Goal: Obtain resource: Download file/media

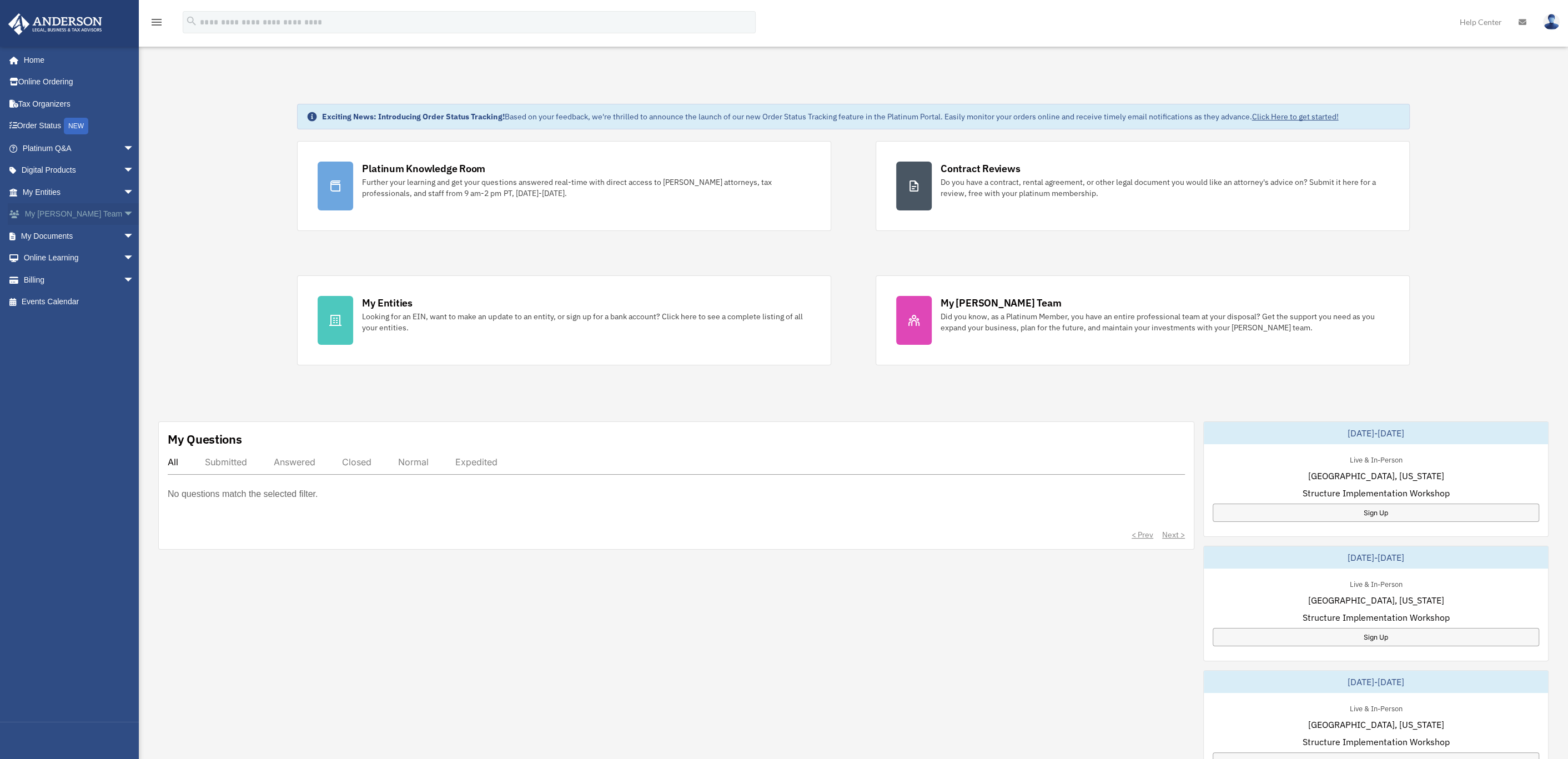
click at [59, 212] on link "My Anderson Team arrow_drop_down" at bounding box center [79, 214] width 144 height 23
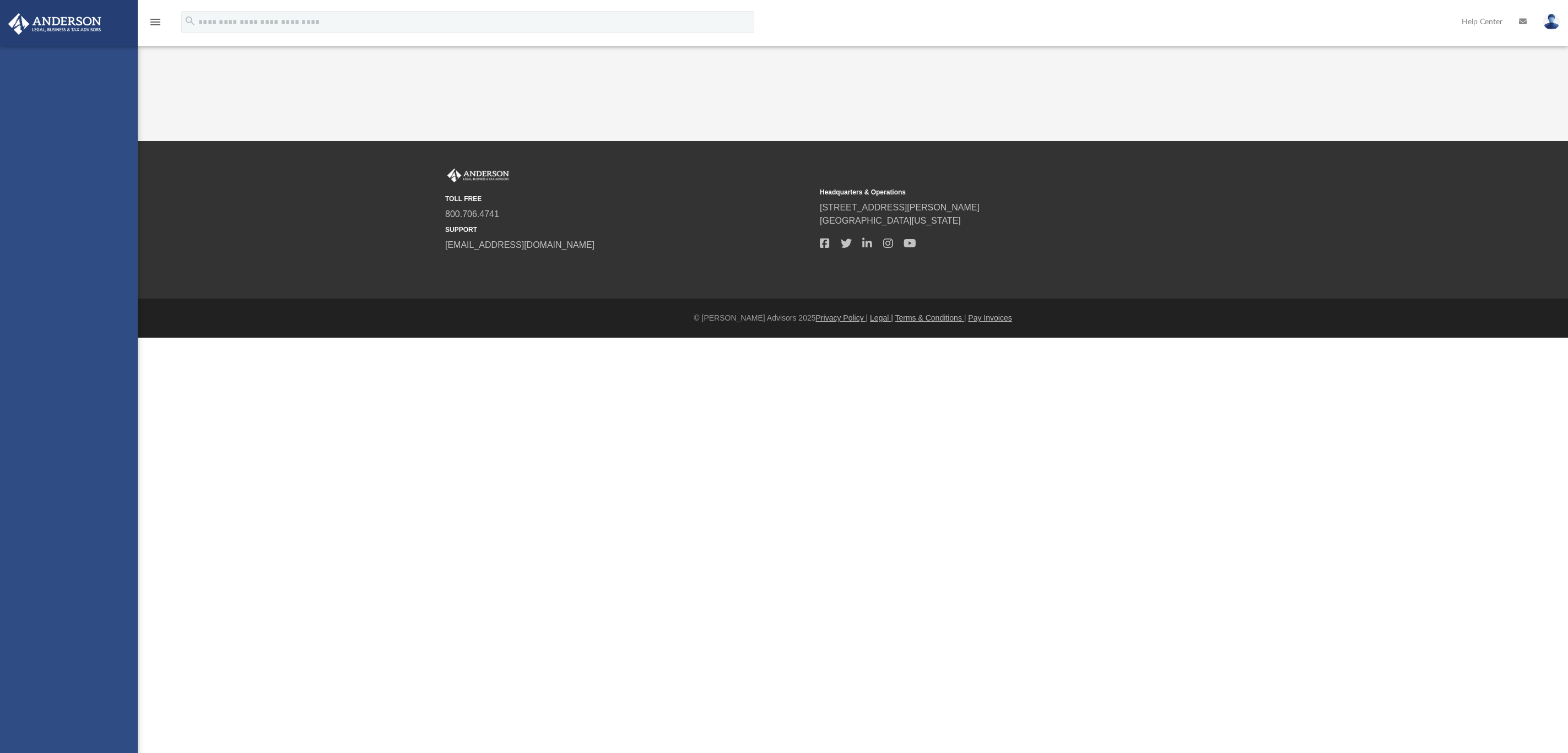
click at [42, 190] on div "[PERSON_NAME][EMAIL_ADDRESS][DOMAIN_NAME] Sign Out [PERSON_NAME][EMAIL_ADDRESS]…" at bounding box center [69, 423] width 137 height 753
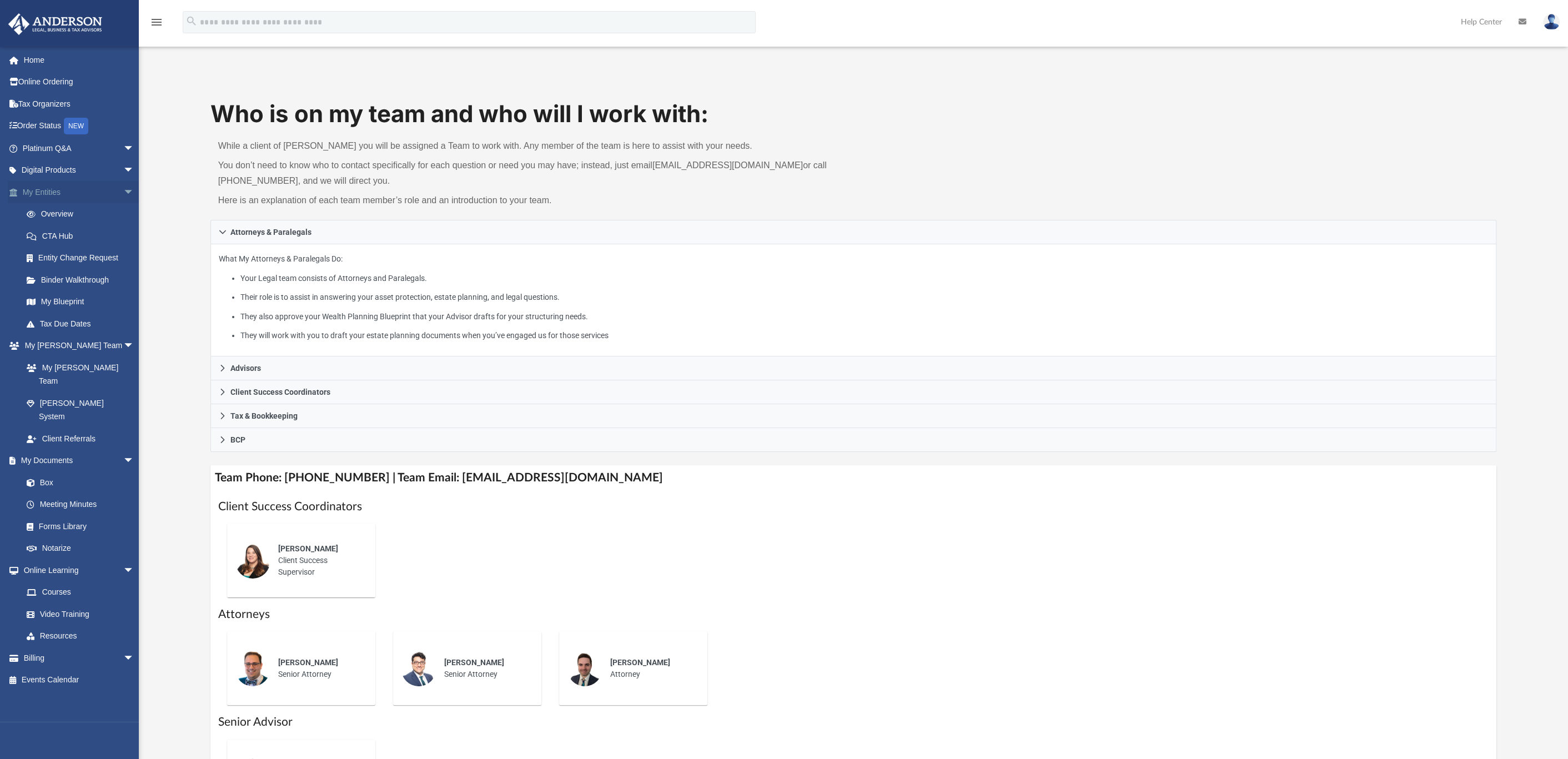
click at [44, 199] on link "My Entities arrow_drop_down" at bounding box center [79, 192] width 144 height 23
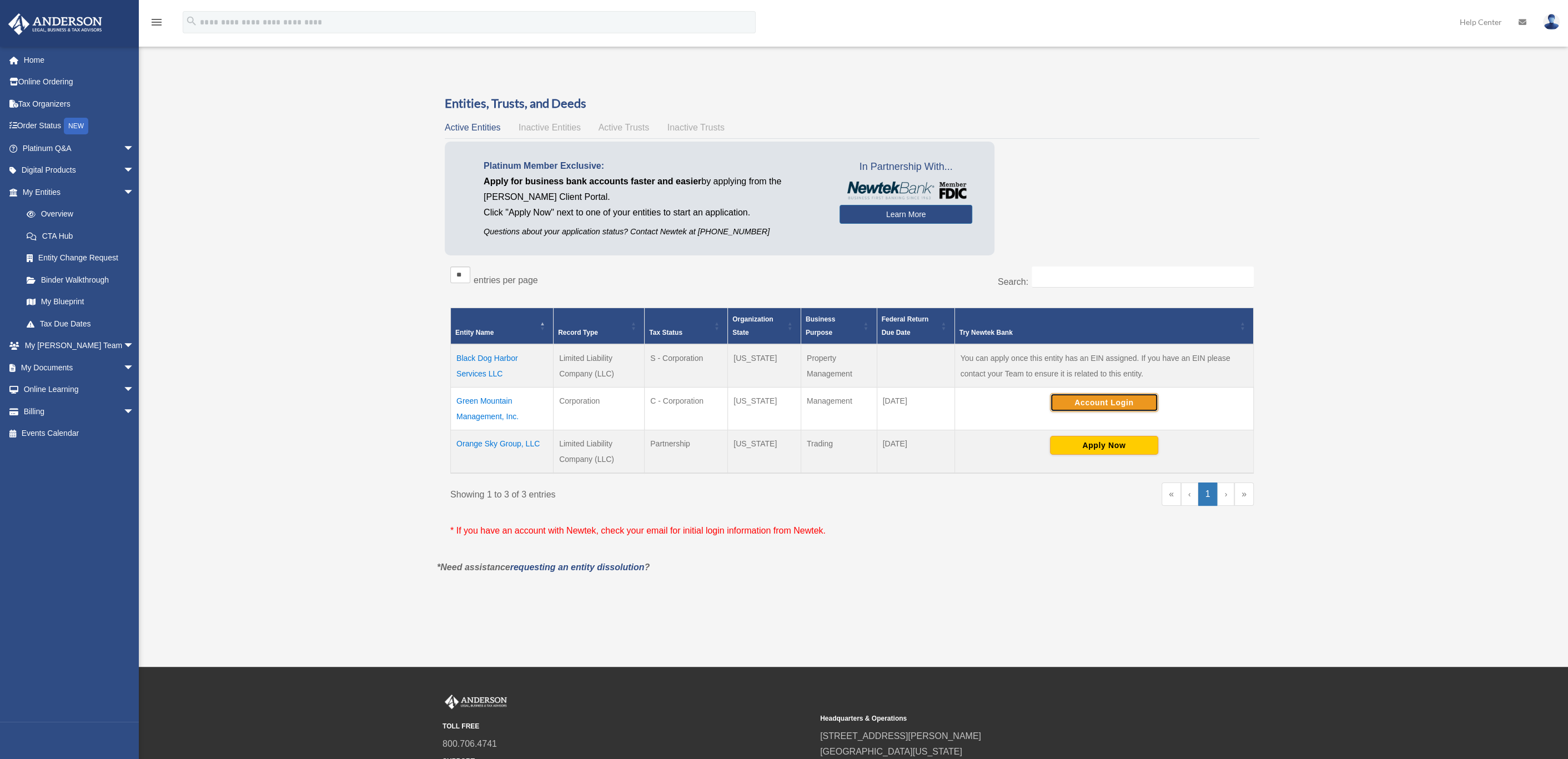
click at [1104, 401] on button "Account Login" at bounding box center [1104, 402] width 108 height 19
click at [1107, 447] on button "Apply Now" at bounding box center [1104, 445] width 108 height 19
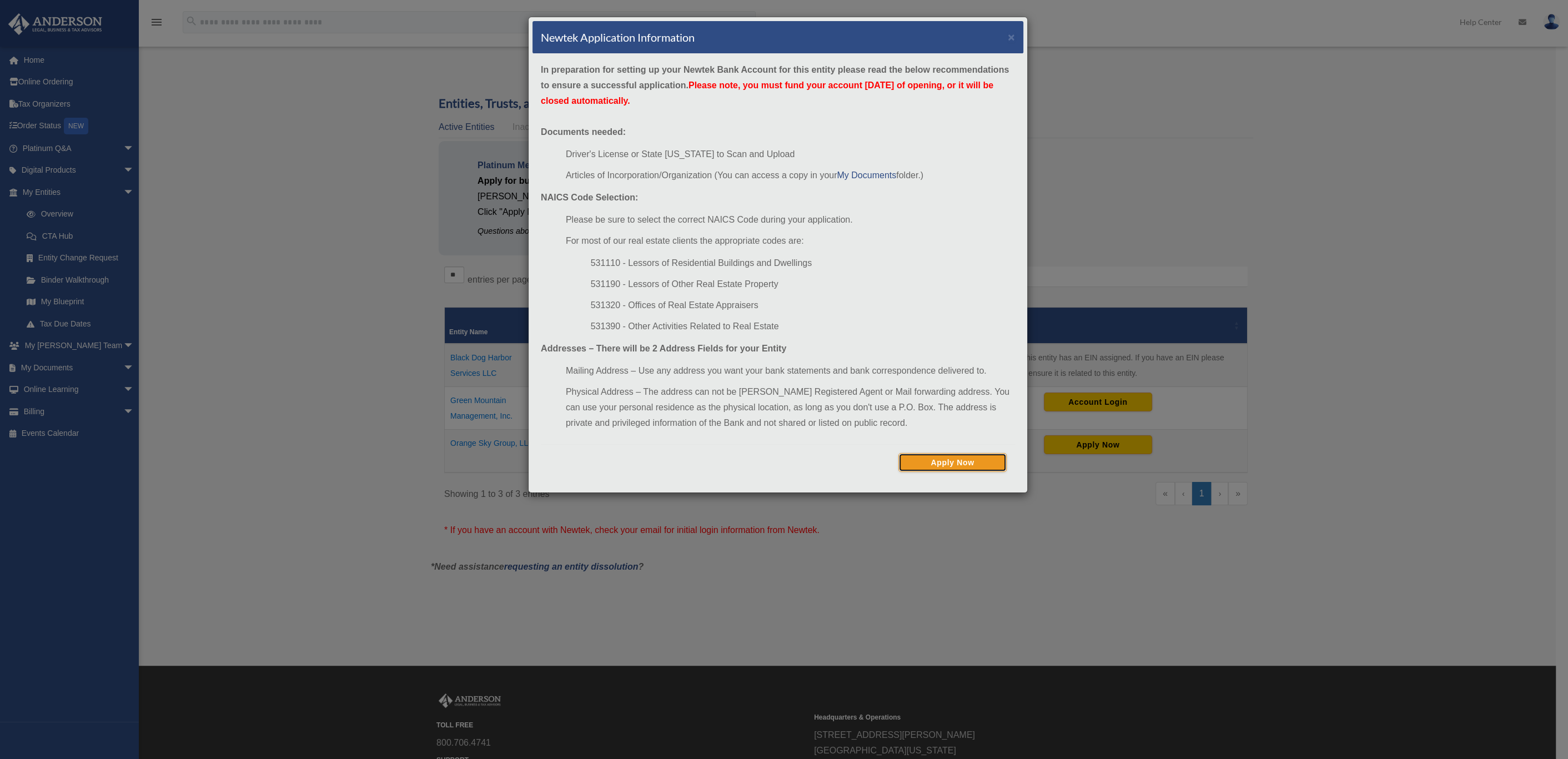
click at [958, 462] on button "Apply Now" at bounding box center [953, 462] width 108 height 19
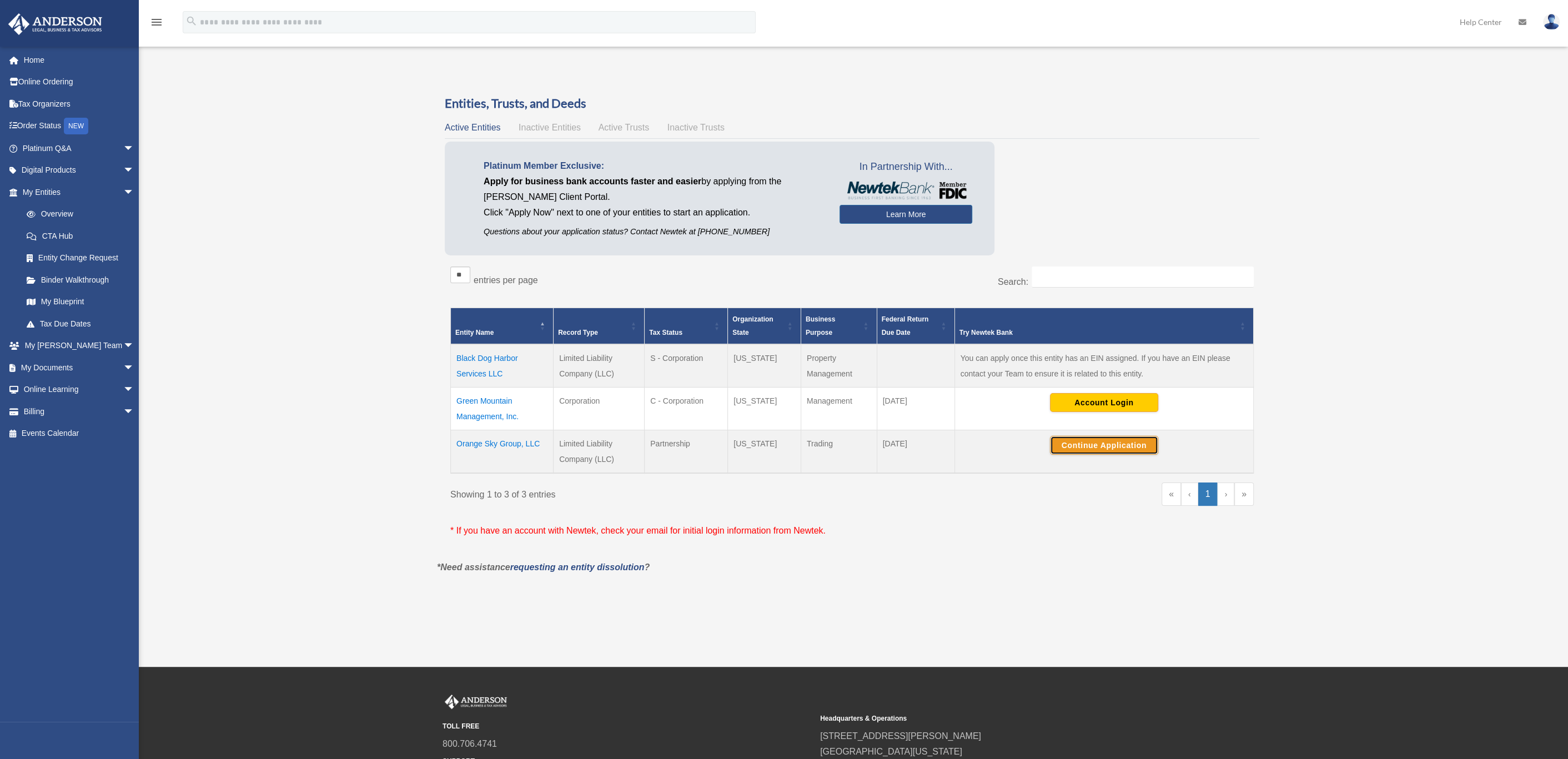
click at [1098, 445] on button "Continue Application" at bounding box center [1104, 445] width 108 height 19
click at [1088, 404] on button "Account Login" at bounding box center [1104, 402] width 108 height 19
click at [1124, 399] on button "Account Login" at bounding box center [1104, 402] width 108 height 19
click at [1089, 402] on button "Account Login" at bounding box center [1104, 402] width 108 height 19
click at [1099, 400] on button "Account Login" at bounding box center [1104, 402] width 108 height 19
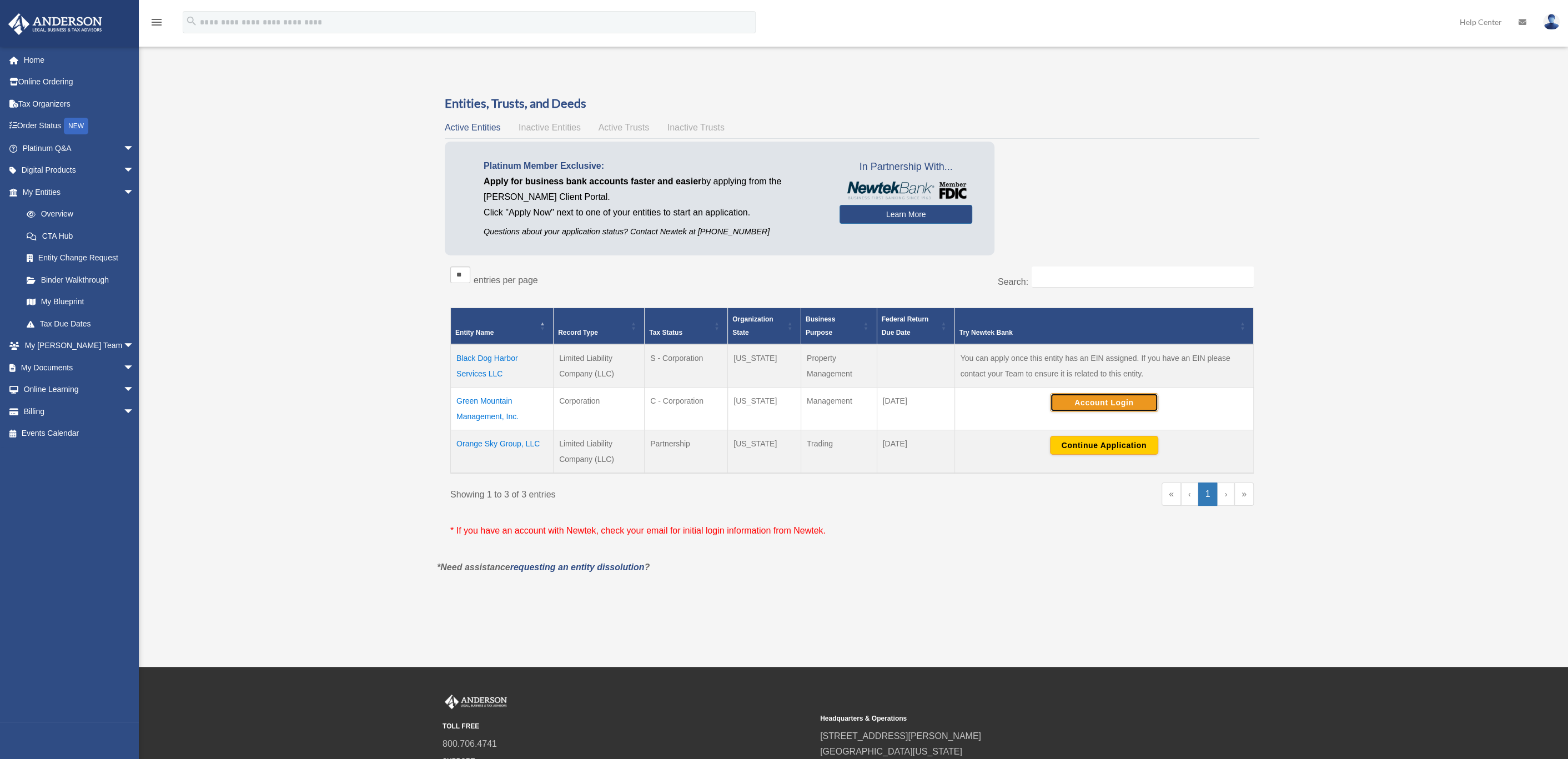
click at [1081, 405] on button "Account Login" at bounding box center [1104, 402] width 108 height 19
click at [1078, 445] on button "Continue Application" at bounding box center [1104, 445] width 108 height 19
click at [1465, 447] on div "Overview aaron@obxddd.com Sign Out aaron@obxddd.com Home Online Ordering Tax Or…" at bounding box center [784, 333] width 1568 height 541
click at [1438, 475] on div "Overview aaron@obxddd.com Sign Out aaron@obxddd.com Home Online Ordering Tax Or…" at bounding box center [784, 333] width 1568 height 541
click at [1428, 475] on div "Overview aaron@obxddd.com Sign Out aaron@obxddd.com Home Online Ordering Tax Or…" at bounding box center [784, 333] width 1568 height 541
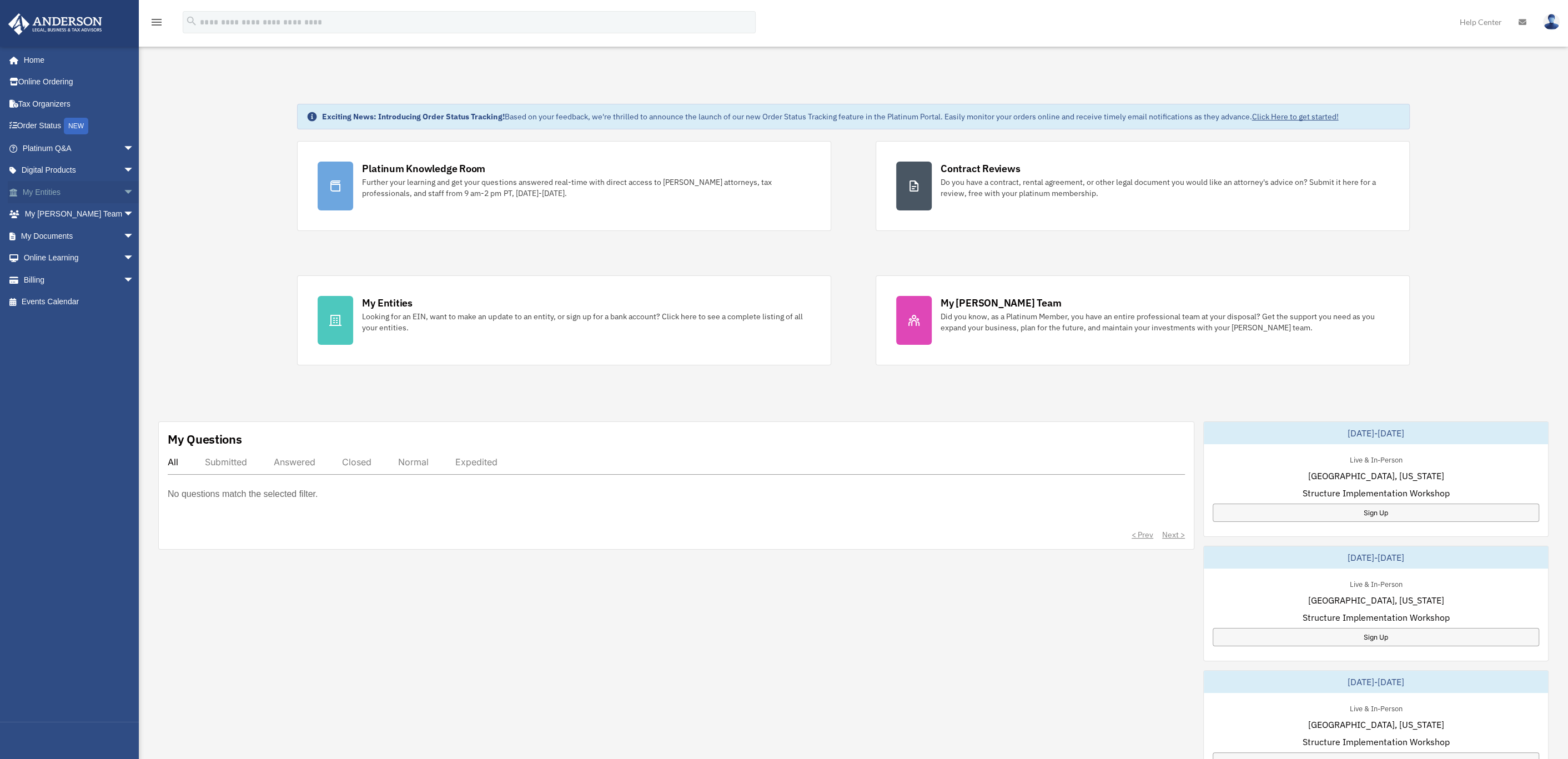
click at [49, 188] on link "My Entities arrow_drop_down" at bounding box center [79, 192] width 144 height 23
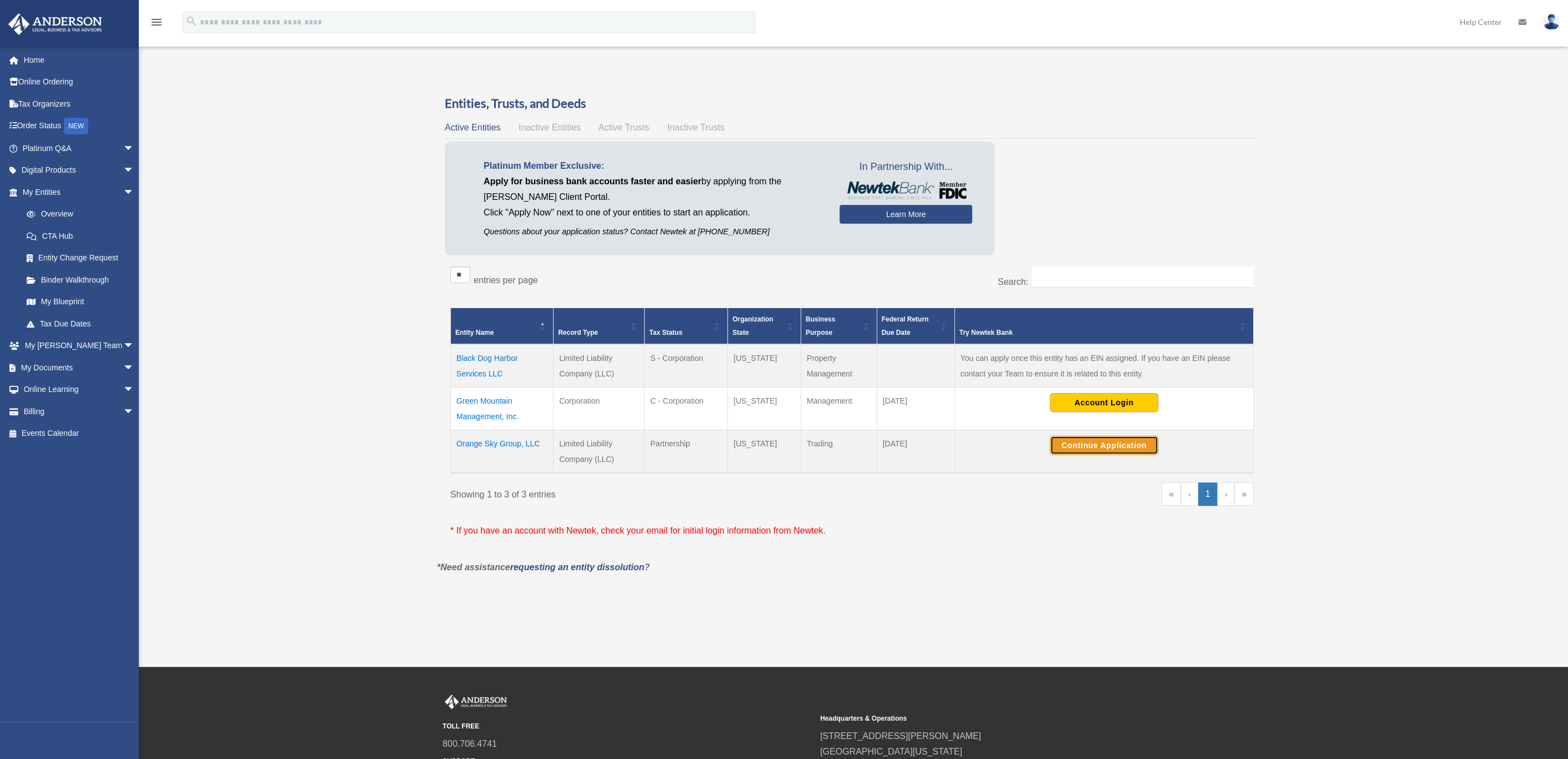
click at [1104, 444] on button "Continue Application" at bounding box center [1104, 445] width 108 height 19
click at [515, 440] on td "Orange Sky Group, LLC" at bounding box center [502, 451] width 103 height 43
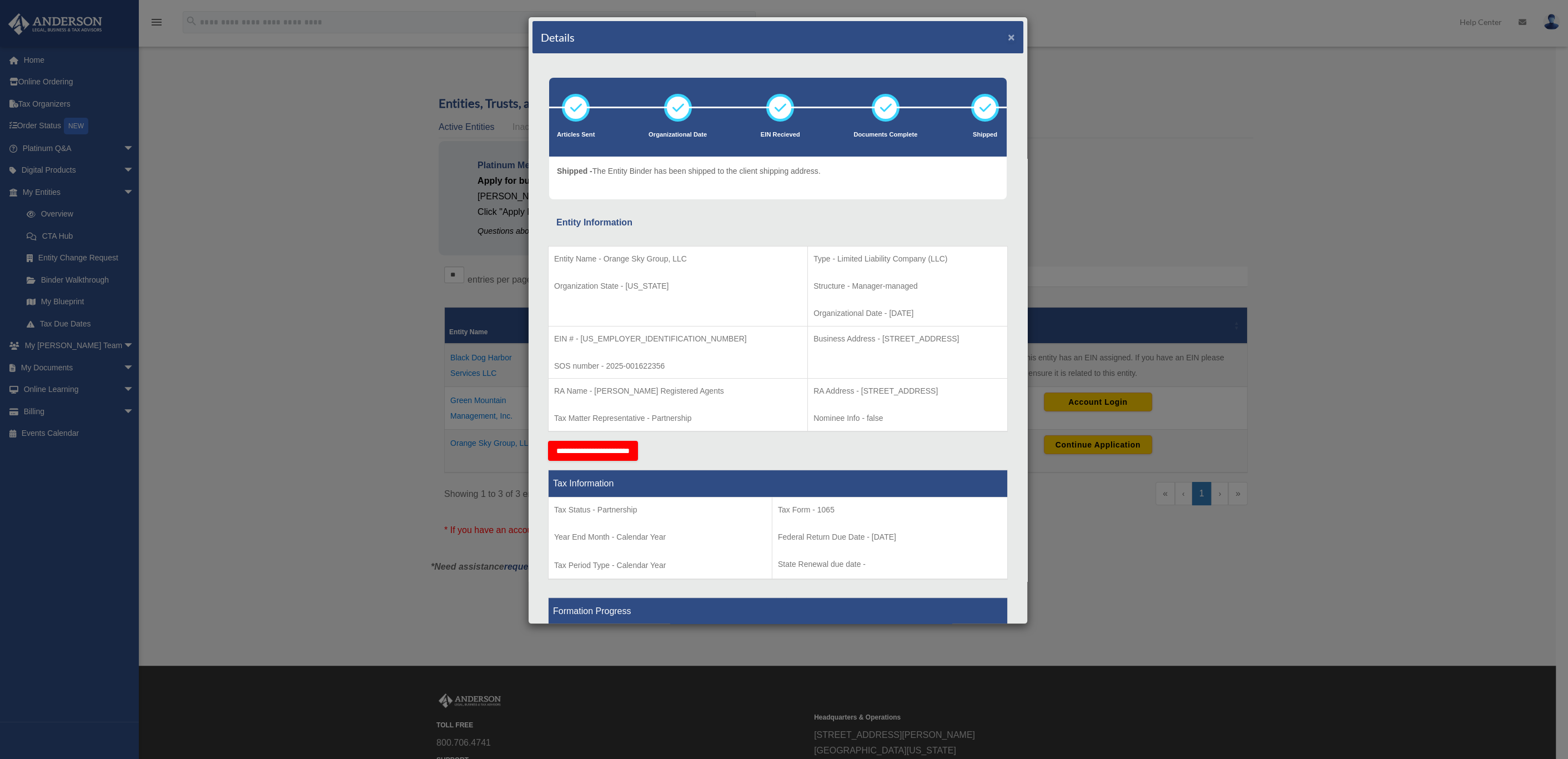
click at [1008, 38] on button "×" at bounding box center [1011, 37] width 8 height 12
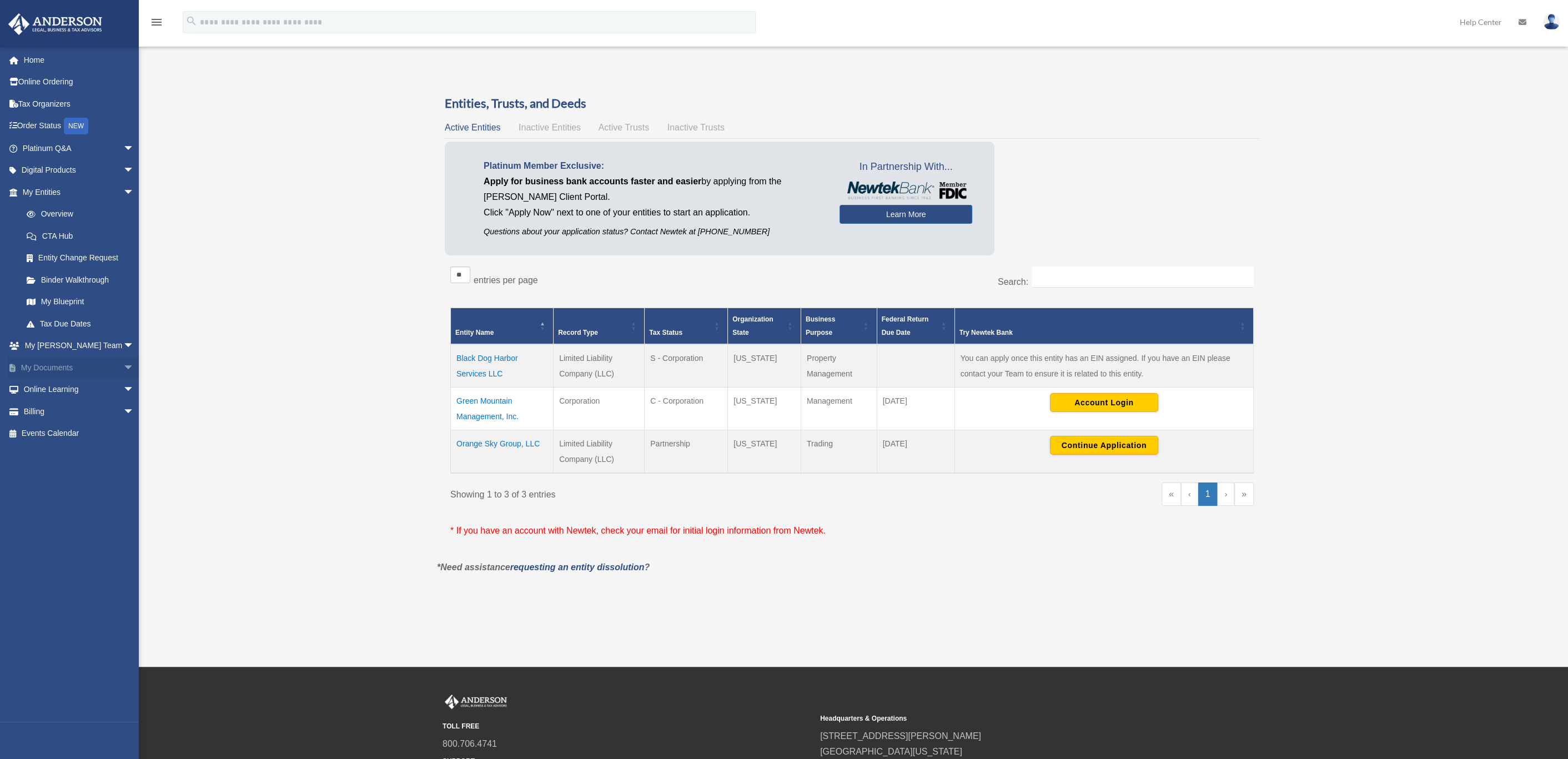
click at [41, 358] on link "My Documents arrow_drop_down" at bounding box center [79, 367] width 144 height 23
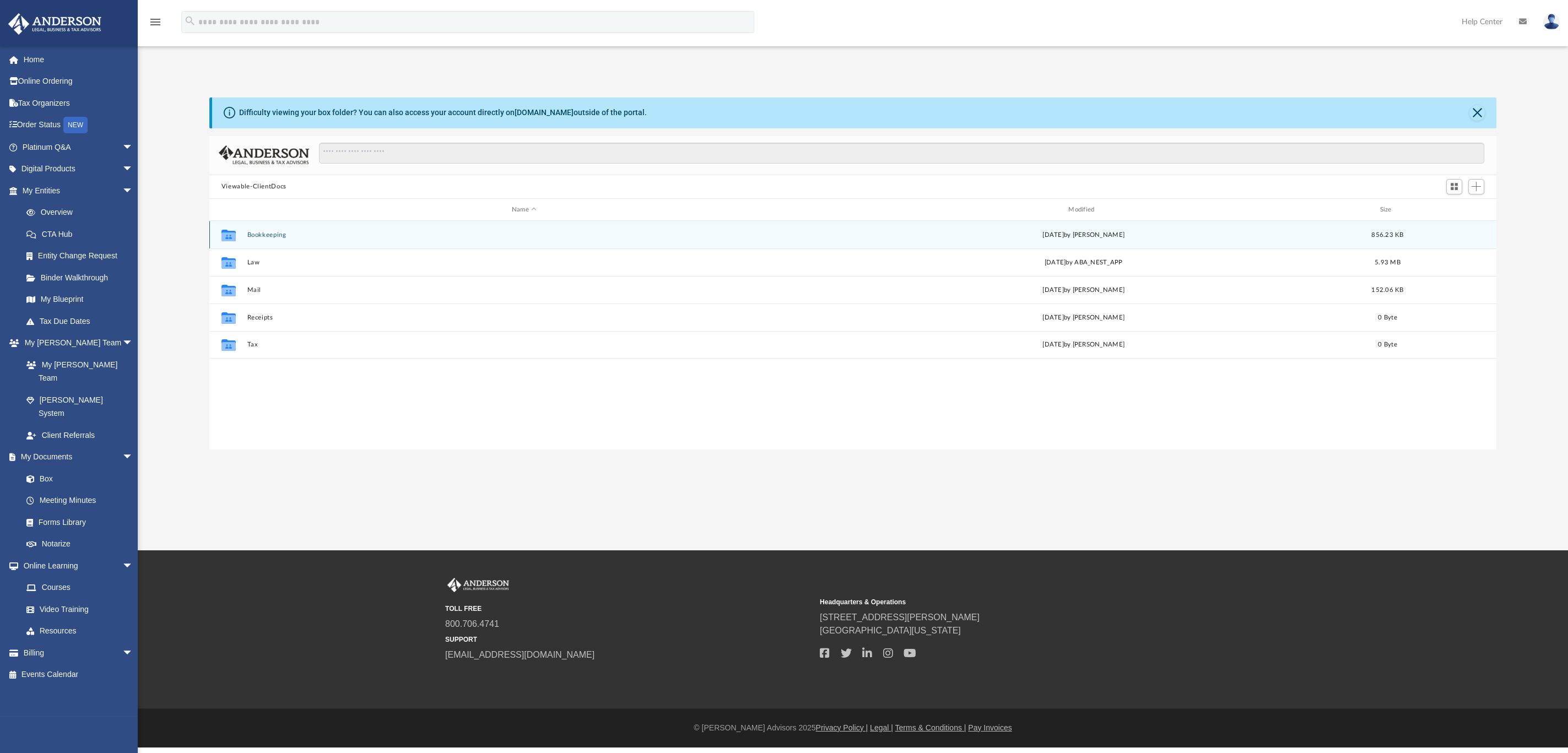
scroll to position [237, 1275]
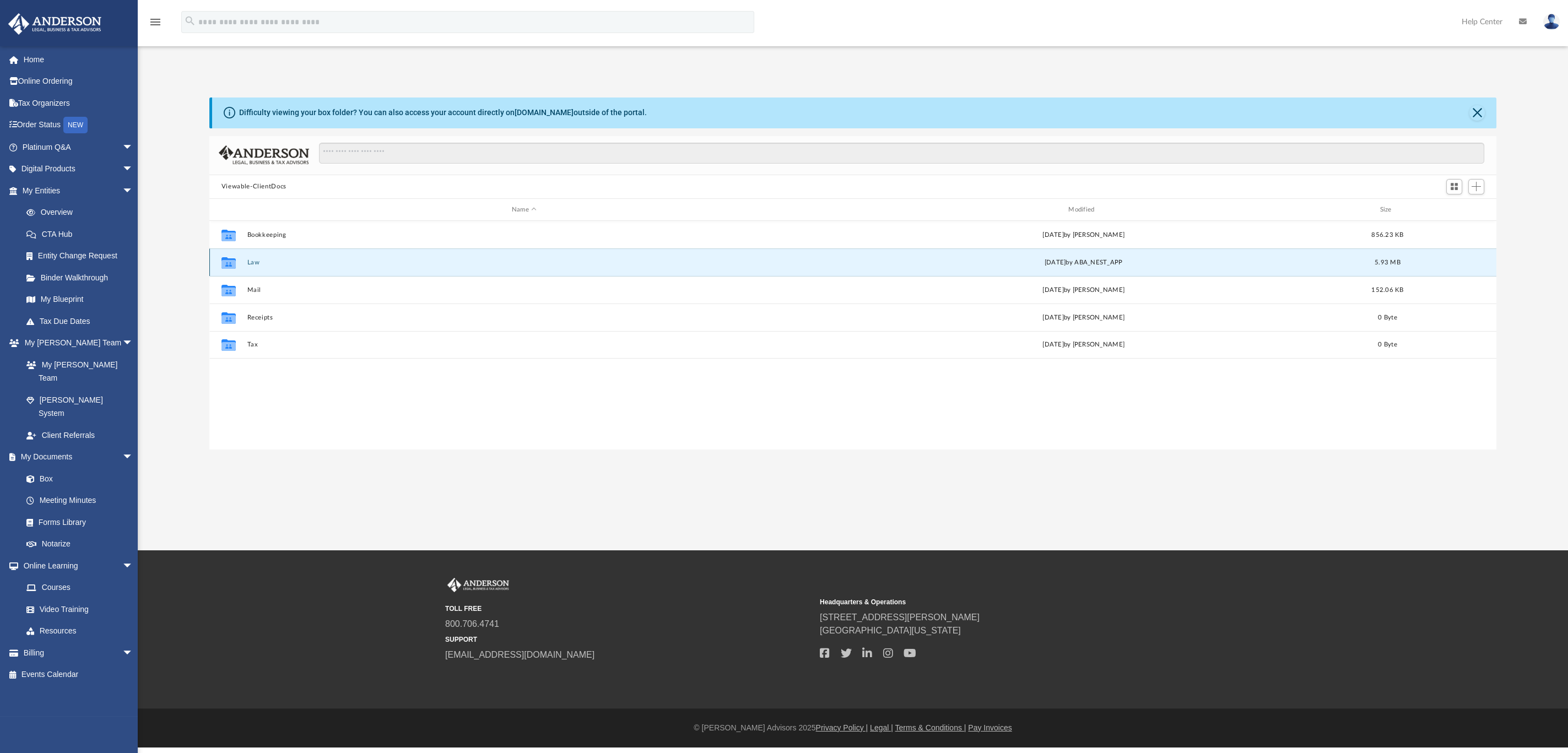
click at [250, 261] on button "Law" at bounding box center [523, 262] width 554 height 7
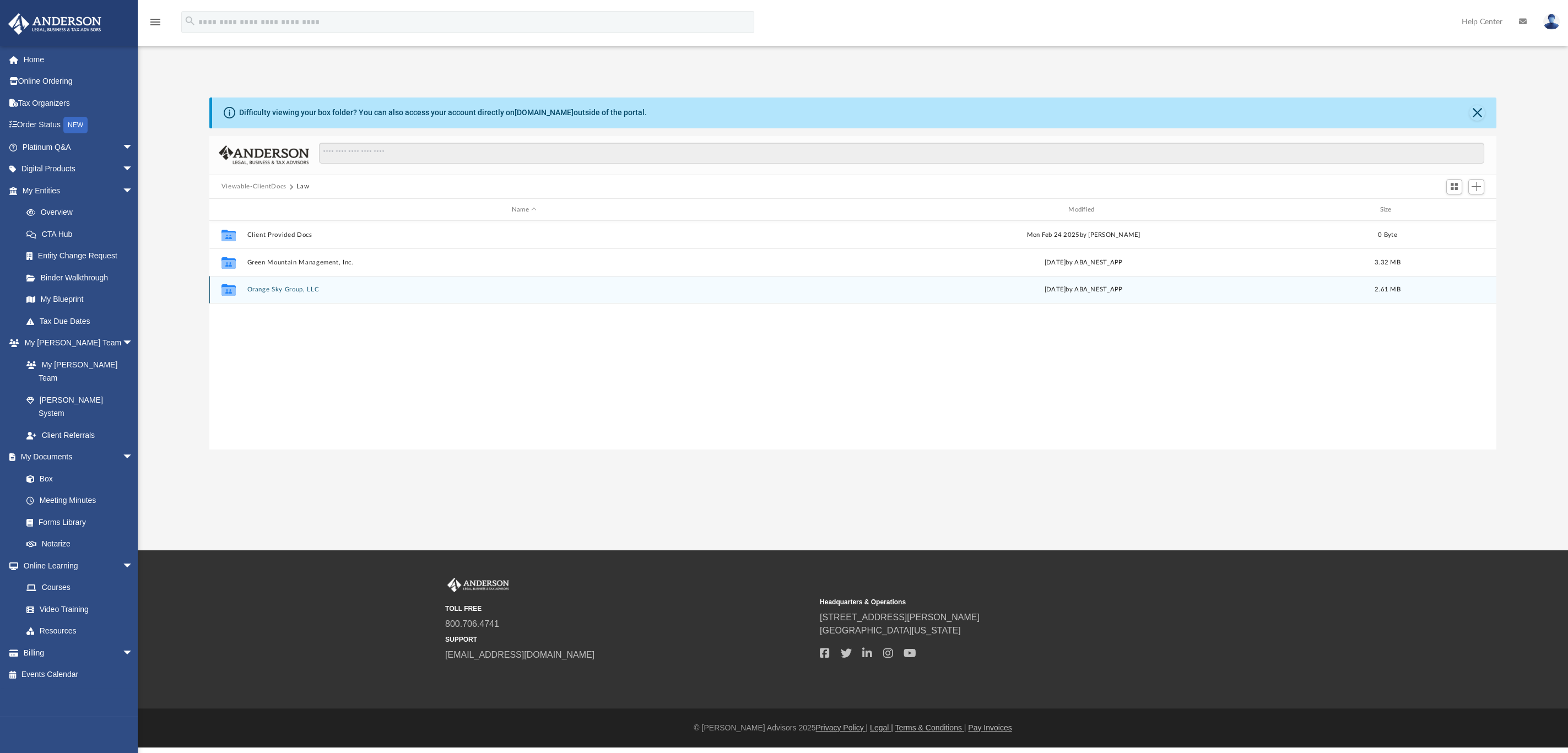
click at [291, 287] on button "Orange Sky Group, LLC" at bounding box center [523, 290] width 554 height 7
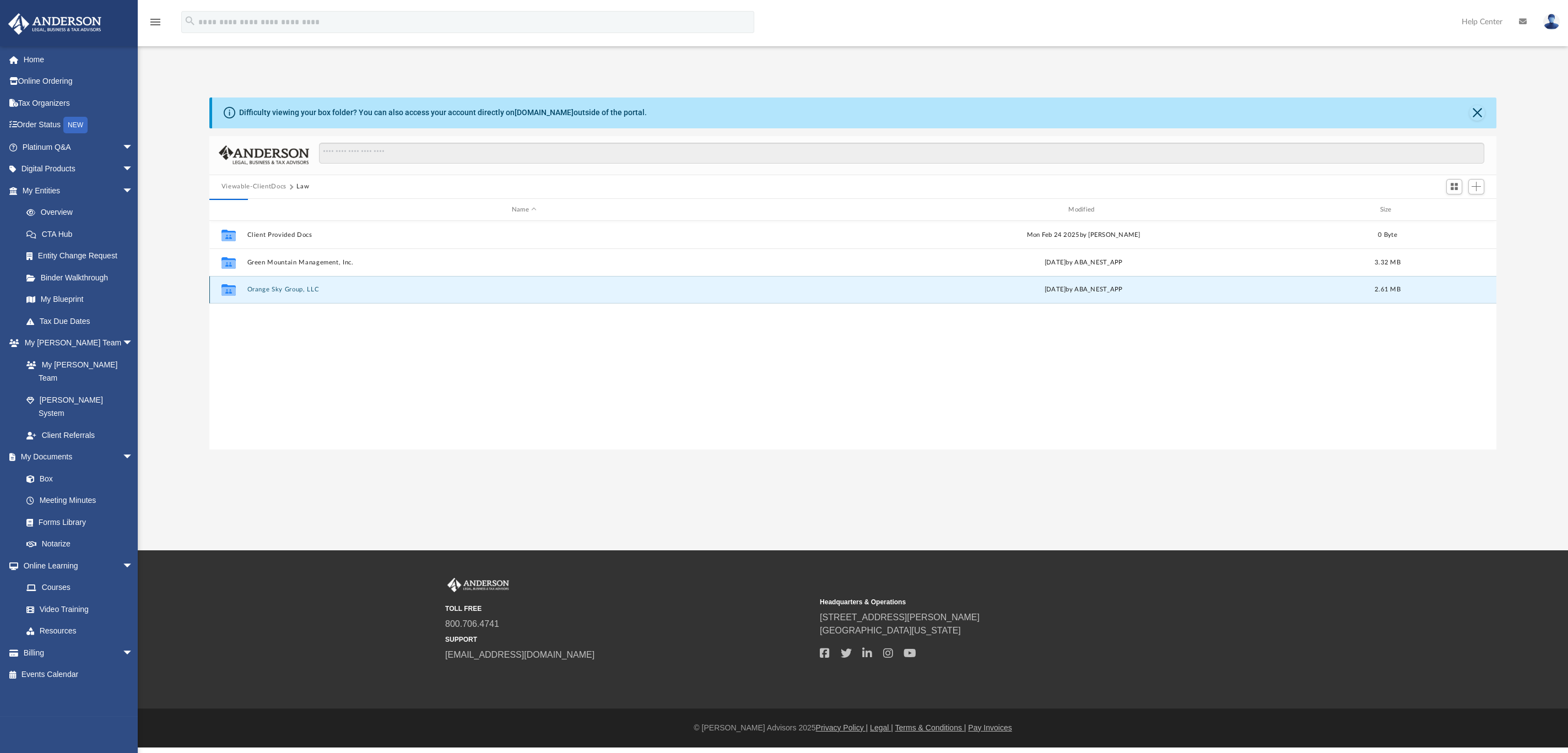
click at [291, 287] on button "Orange Sky Group, LLC" at bounding box center [523, 290] width 554 height 7
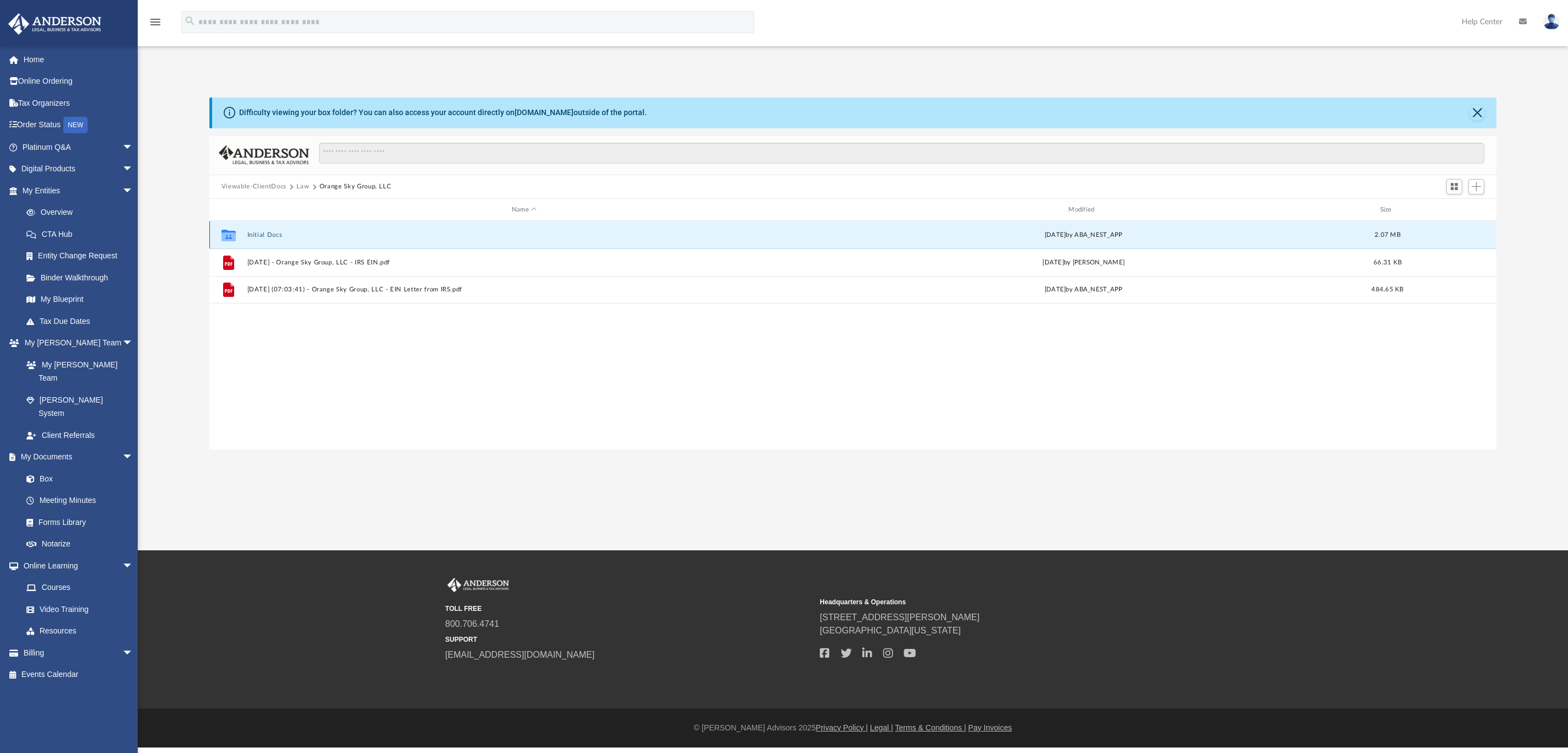
click at [257, 237] on button "Initial Docs" at bounding box center [523, 234] width 554 height 7
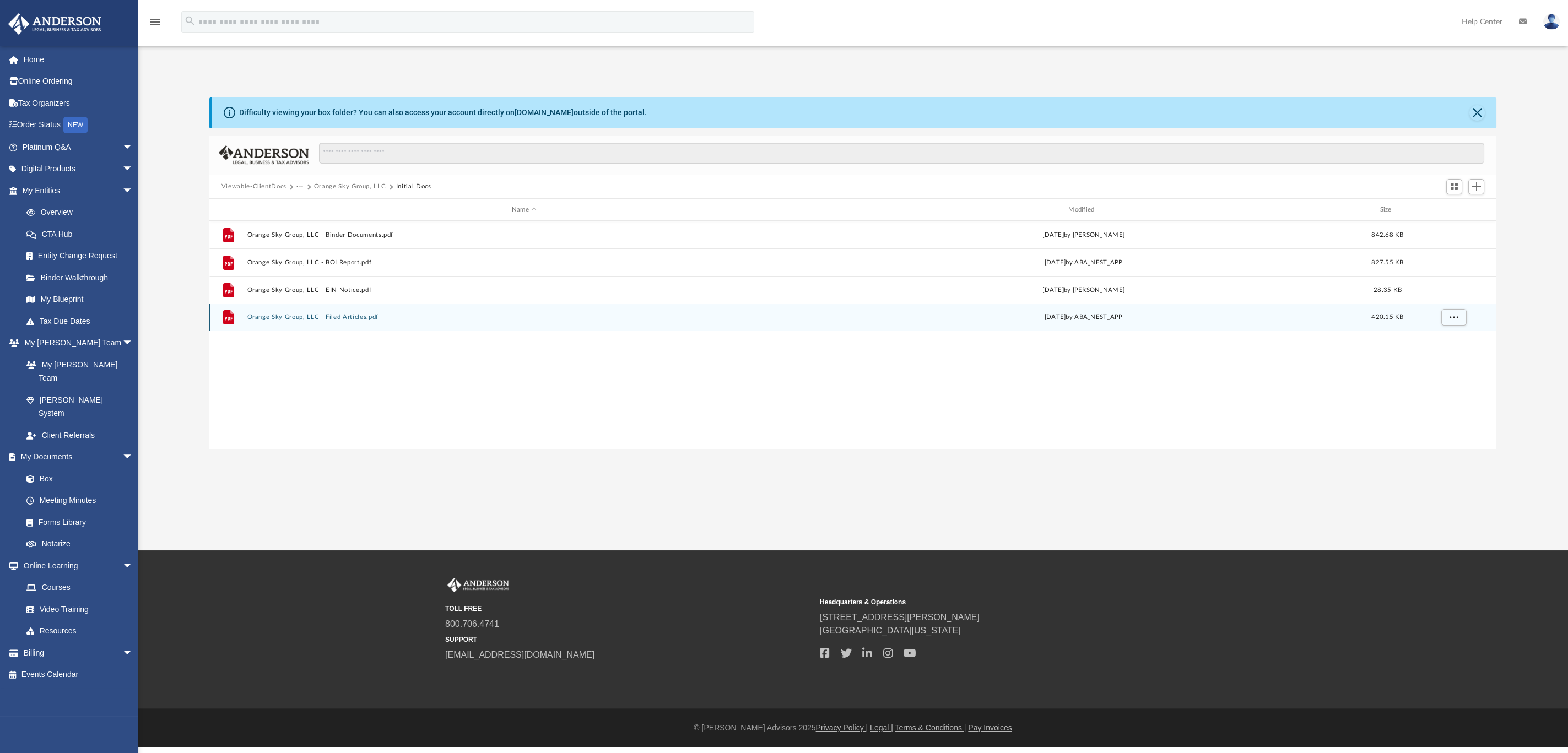
click at [305, 318] on button "Orange Sky Group, LLC - Filed Articles.pdf" at bounding box center [523, 317] width 554 height 7
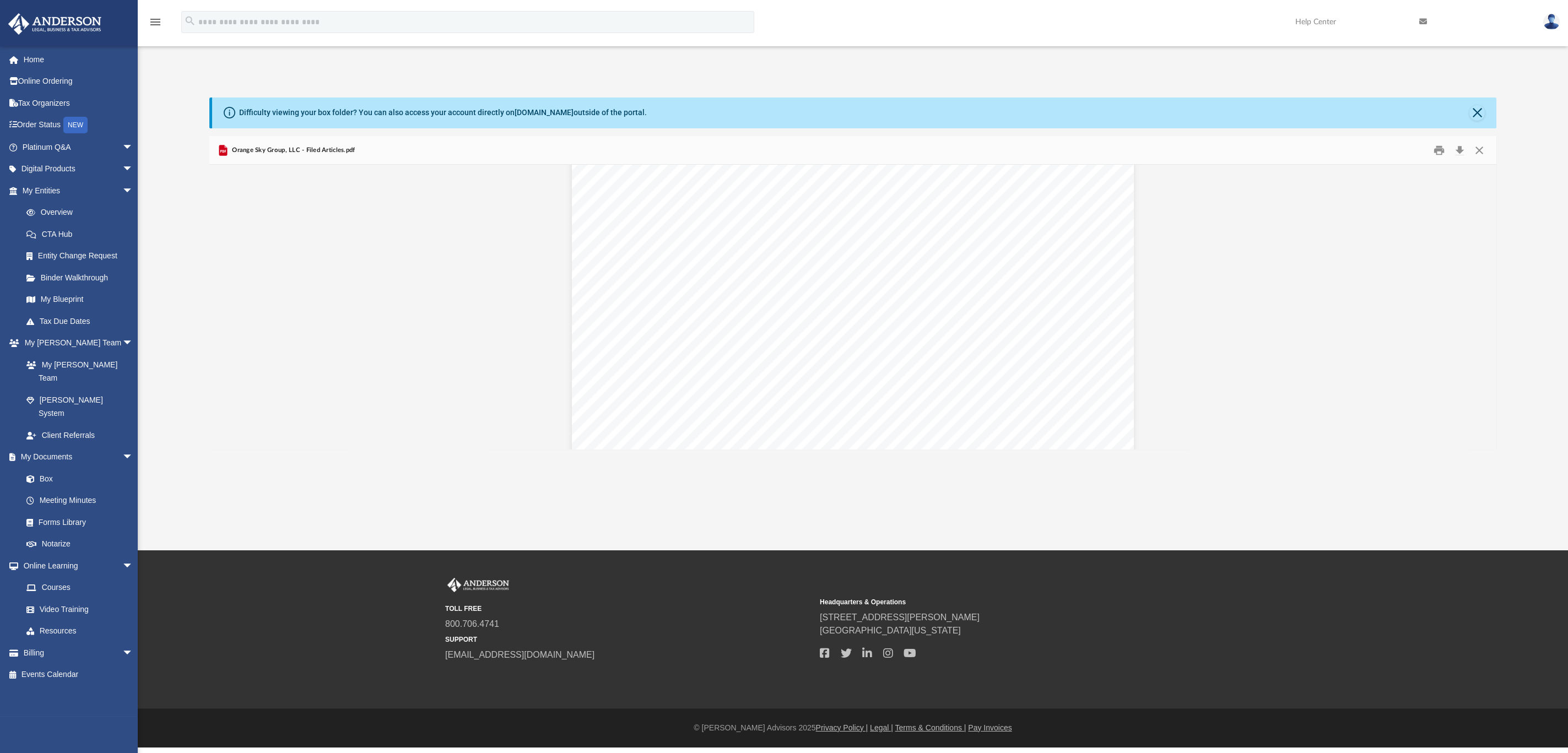
scroll to position [0, 0]
click at [1460, 148] on button "Download" at bounding box center [1460, 150] width 20 height 17
click at [57, 212] on link "Overview" at bounding box center [83, 213] width 134 height 22
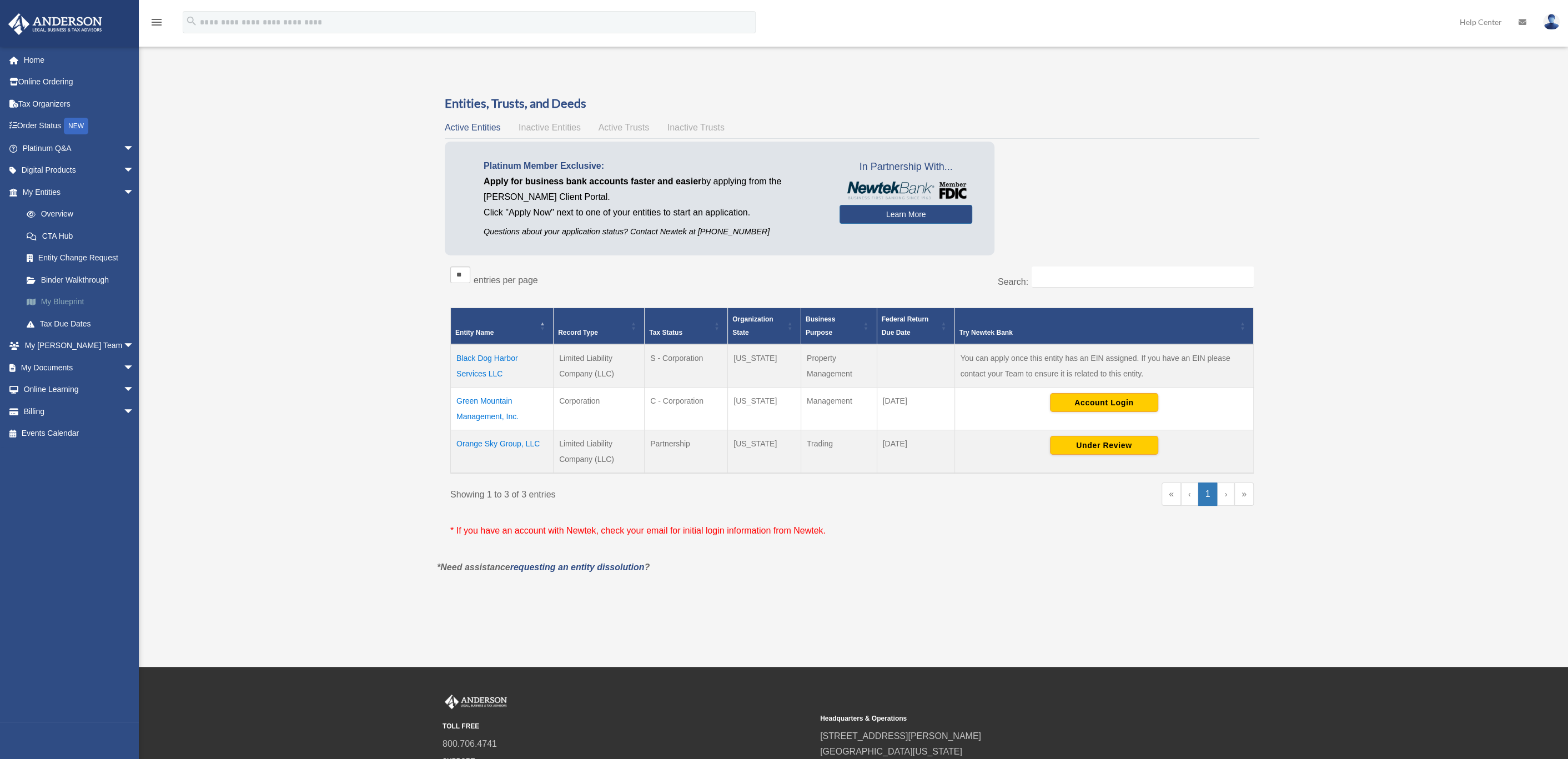
click at [63, 299] on link "My Blueprint" at bounding box center [83, 302] width 135 height 23
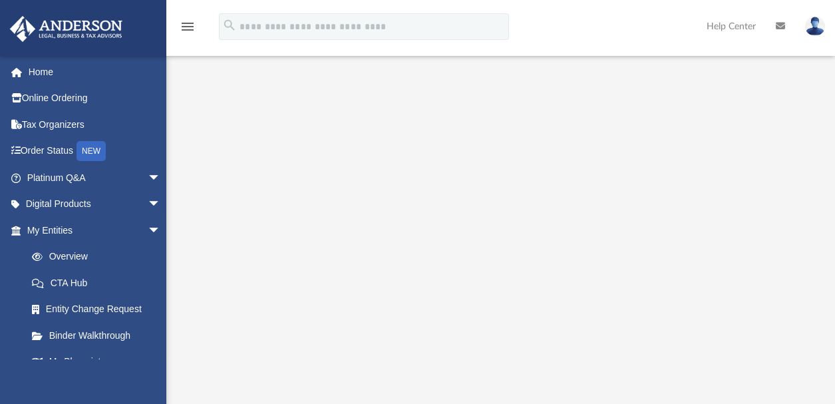
scroll to position [44, 0]
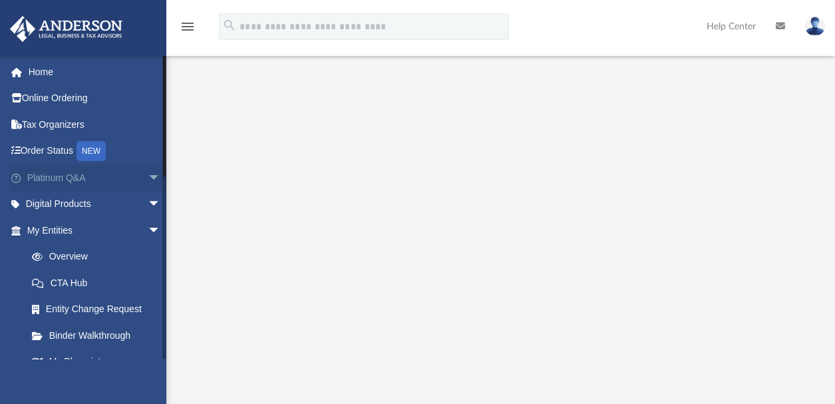
click at [62, 178] on link "Platinum Q&A arrow_drop_down" at bounding box center [95, 177] width 172 height 27
